Goal: Check status: Check status

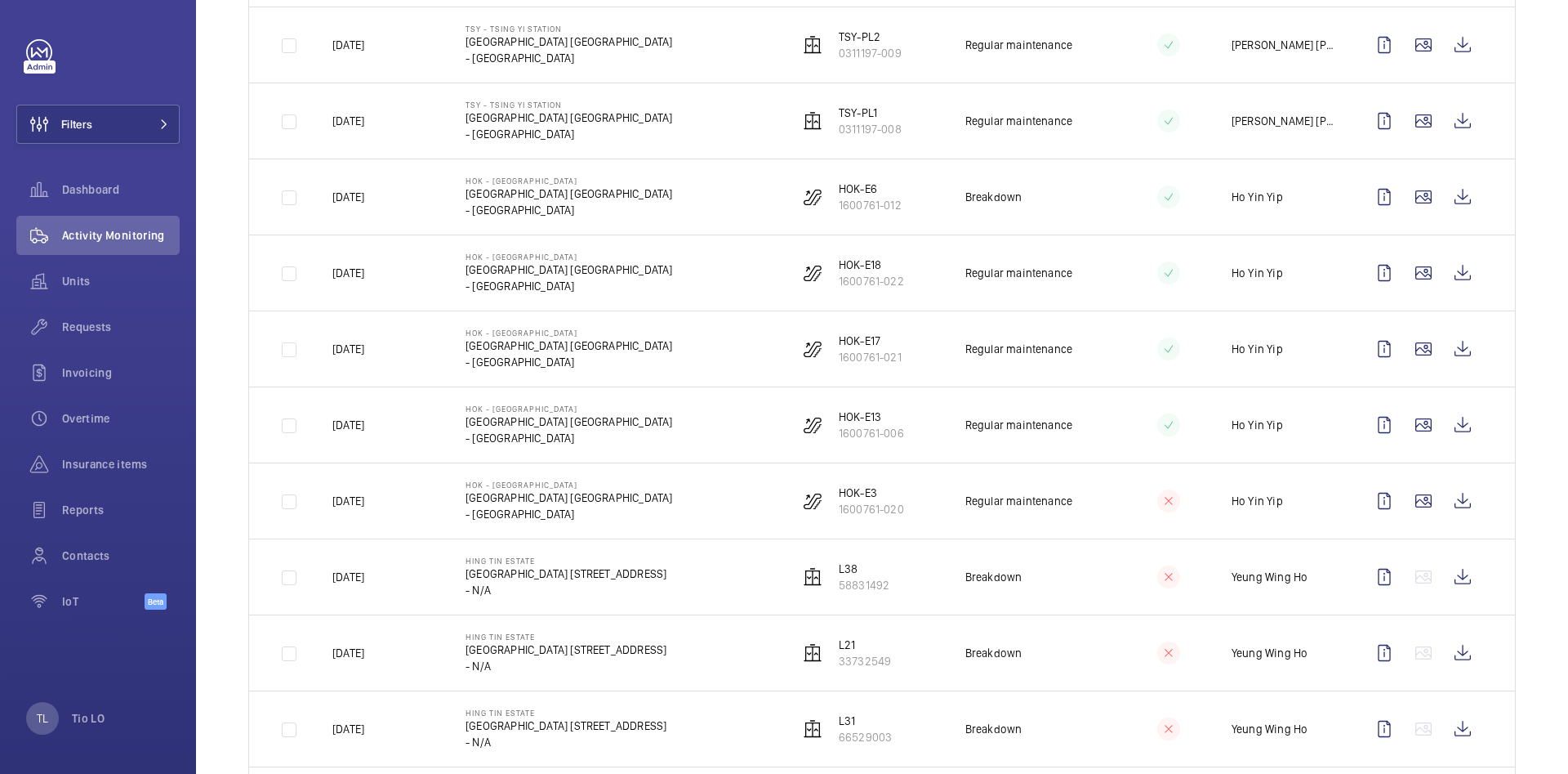
scroll to position [858, 0]
